Goal: Information Seeking & Learning: Learn about a topic

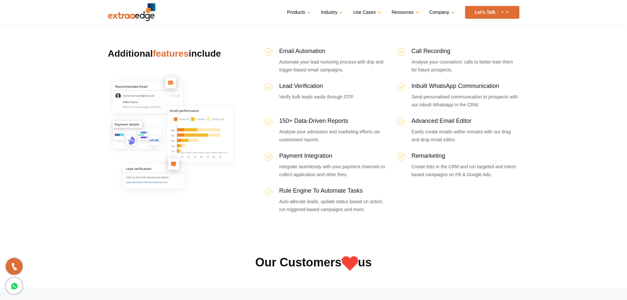
scroll to position [1976, 0]
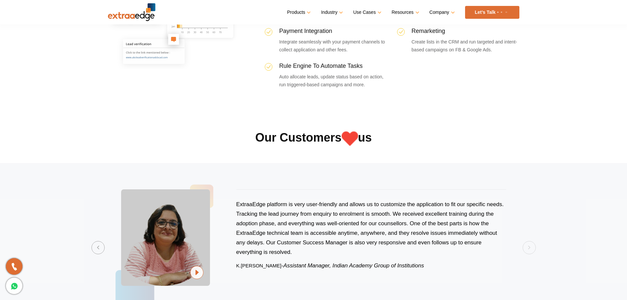
click at [526, 163] on section "Previous ExtraaEdge is an incredibly dynamic and trustworthy platform that trul…" at bounding box center [313, 247] width 627 height 169
click at [96, 241] on button "Previous" at bounding box center [98, 247] width 13 height 13
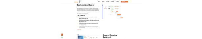
scroll to position [889, 0]
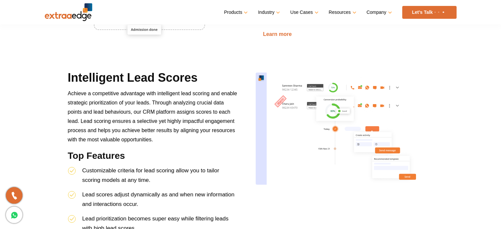
click at [349, 210] on div "Intelligent Lead Scores Achieve a competitive advantage with intelligent lead s…" at bounding box center [250, 185] width 375 height 231
drag, startPoint x: 298, startPoint y: 169, endPoint x: 307, endPoint y: 161, distance: 12.4
click at [297, 168] on div at bounding box center [345, 171] width 188 height 202
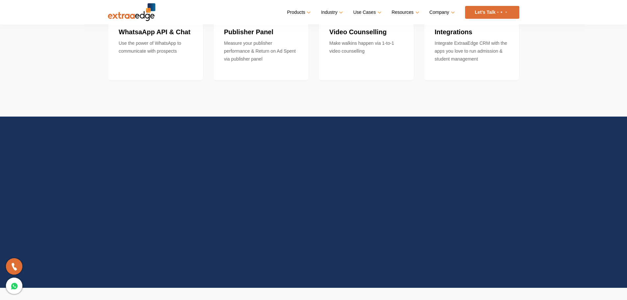
scroll to position [2700, 0]
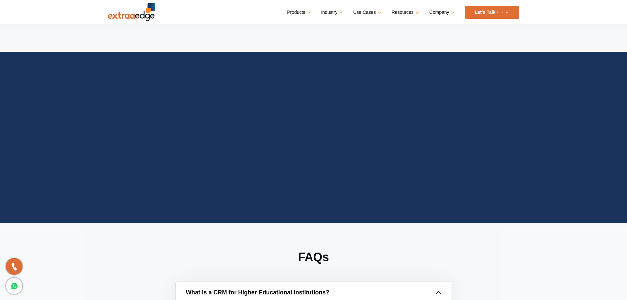
click at [442, 282] on link "What is a CRM for Higher Educational Institutions?" at bounding box center [314, 292] width 276 height 21
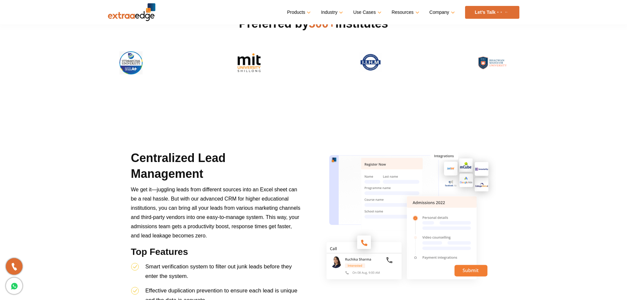
scroll to position [165, 0]
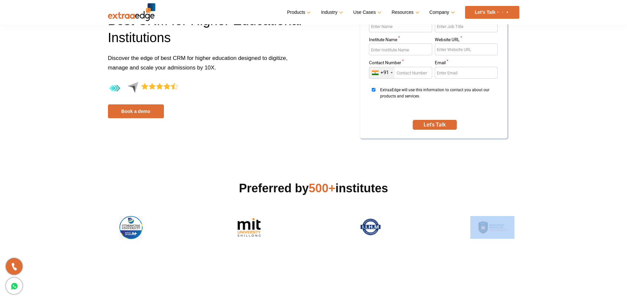
drag, startPoint x: 541, startPoint y: 144, endPoint x: 64, endPoint y: 155, distance: 477.3
click at [62, 239] on section at bounding box center [313, 259] width 627 height 40
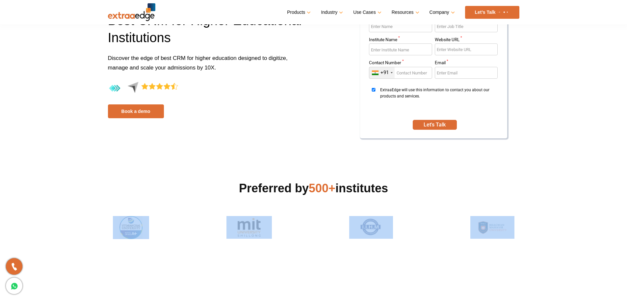
drag, startPoint x: 83, startPoint y: 136, endPoint x: 550, endPoint y: 141, distance: 467.0
click at [550, 152] on section "Preferred by 500+ institutes" at bounding box center [313, 195] width 627 height 87
click at [553, 152] on section "Preferred by 500+ institutes" at bounding box center [313, 195] width 627 height 87
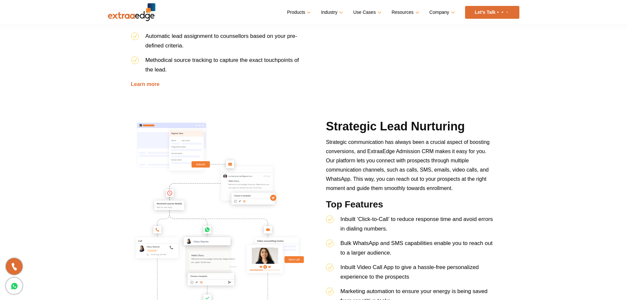
scroll to position [724, 0]
